Goal: Task Accomplishment & Management: Manage account settings

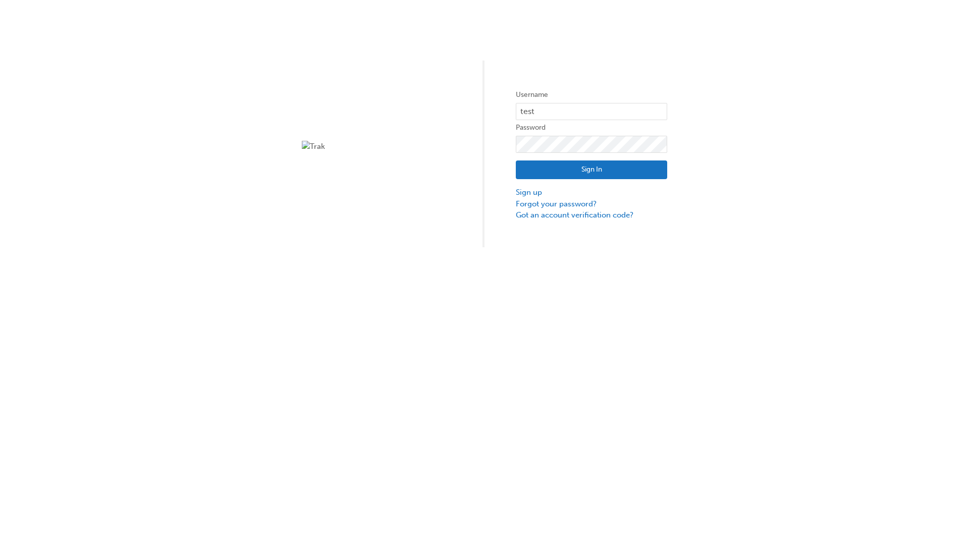
type input "test.e2e.user31"
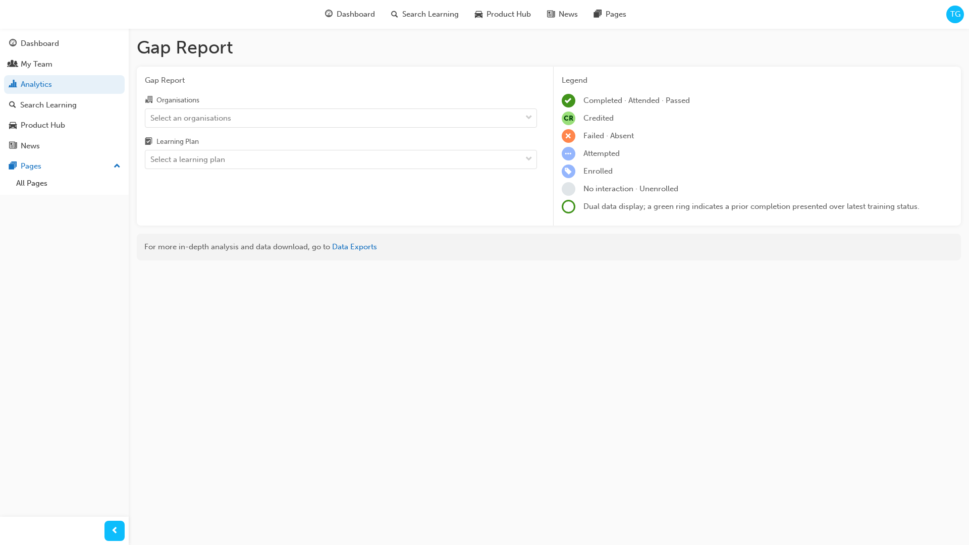
click at [151, 118] on input "Organisations Select an organisations" at bounding box center [150, 117] width 1 height 9
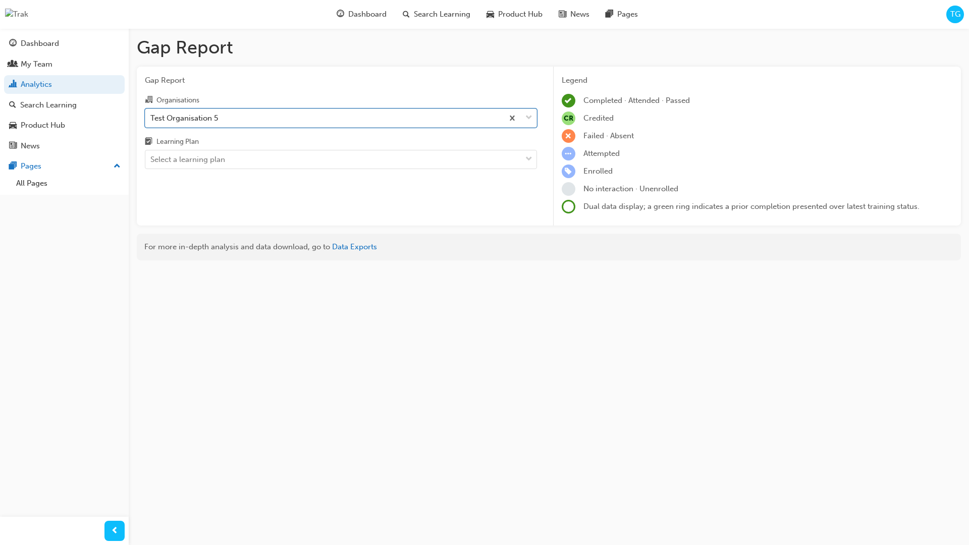
click at [151, 159] on input "Learning Plan Select a learning plan" at bounding box center [150, 159] width 1 height 9
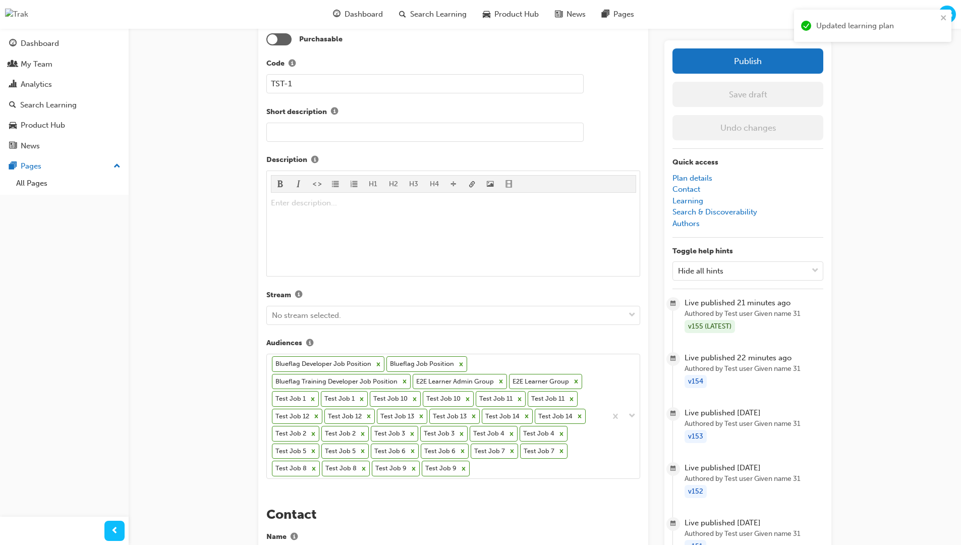
scroll to position [306, 0]
